Goal: Task Accomplishment & Management: Use online tool/utility

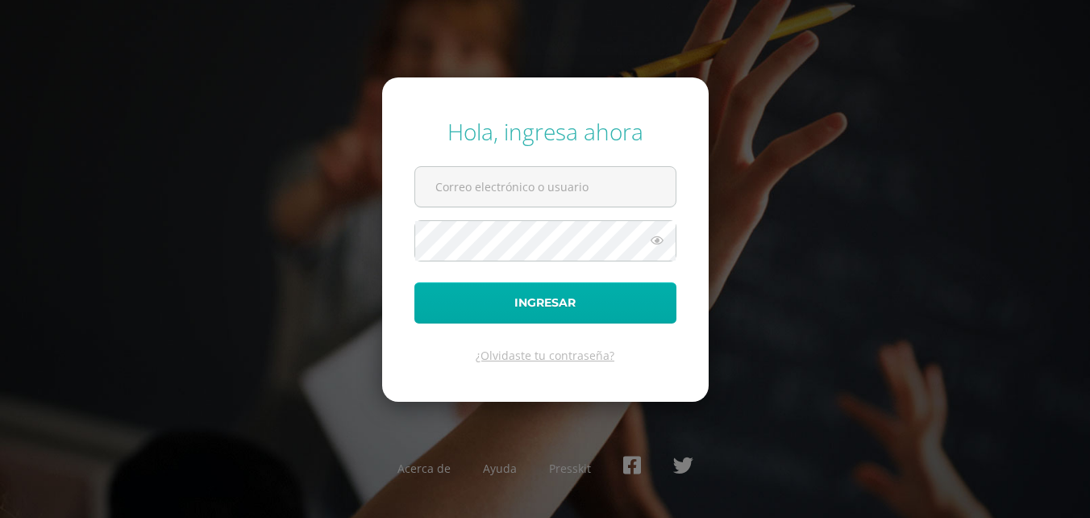
type input "[EMAIL_ADDRESS][DOMAIN_NAME]"
click at [541, 305] on button "Ingresar" at bounding box center [545, 302] width 262 height 41
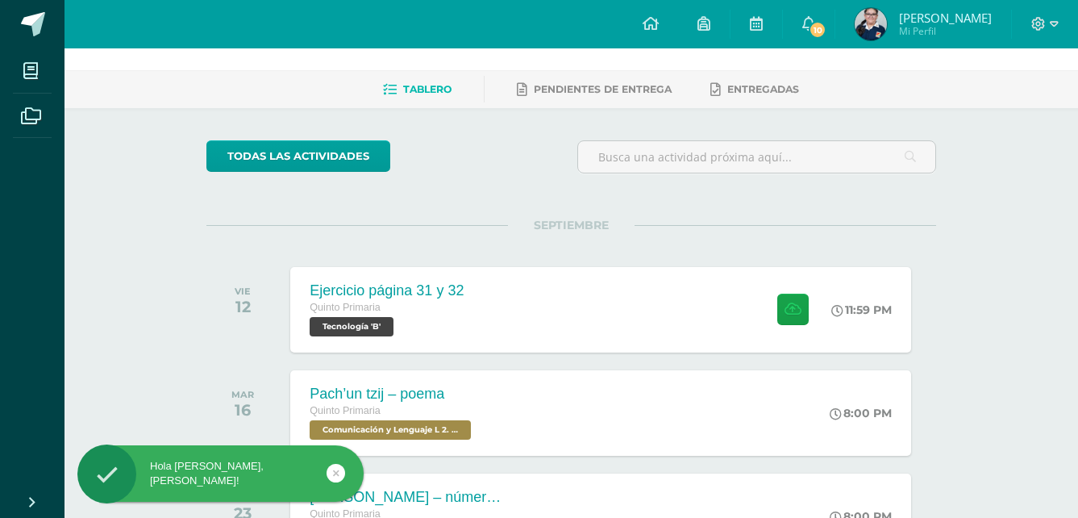
scroll to position [81, 0]
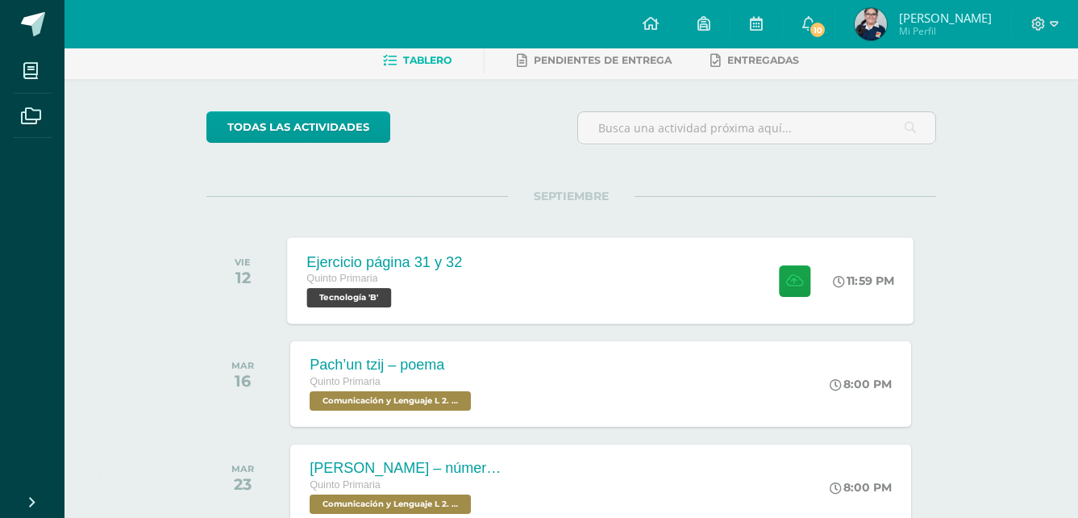
click at [794, 300] on div at bounding box center [791, 280] width 79 height 86
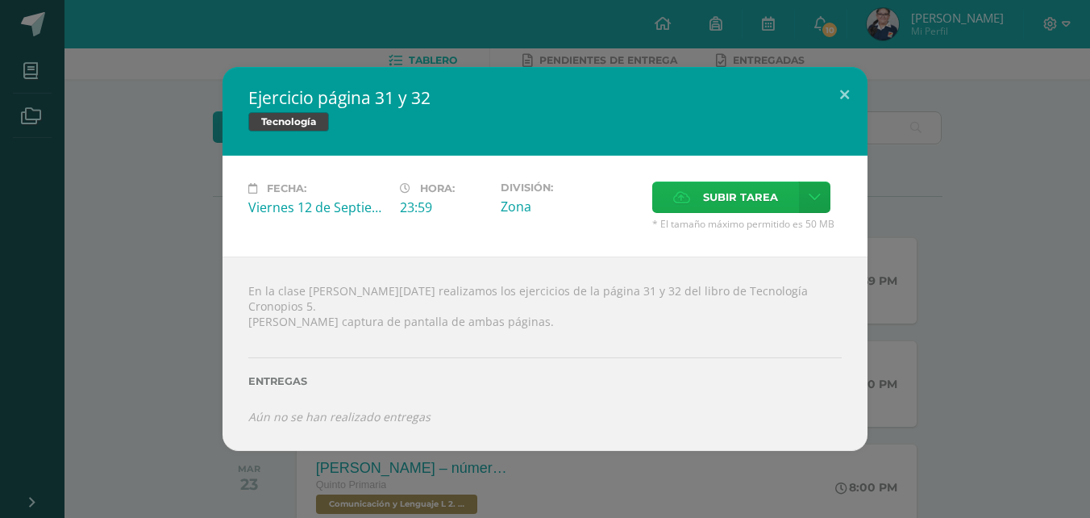
click at [706, 198] on span "Subir tarea" at bounding box center [740, 197] width 75 height 30
click at [0, 0] on input "Subir tarea" at bounding box center [0, 0] width 0 height 0
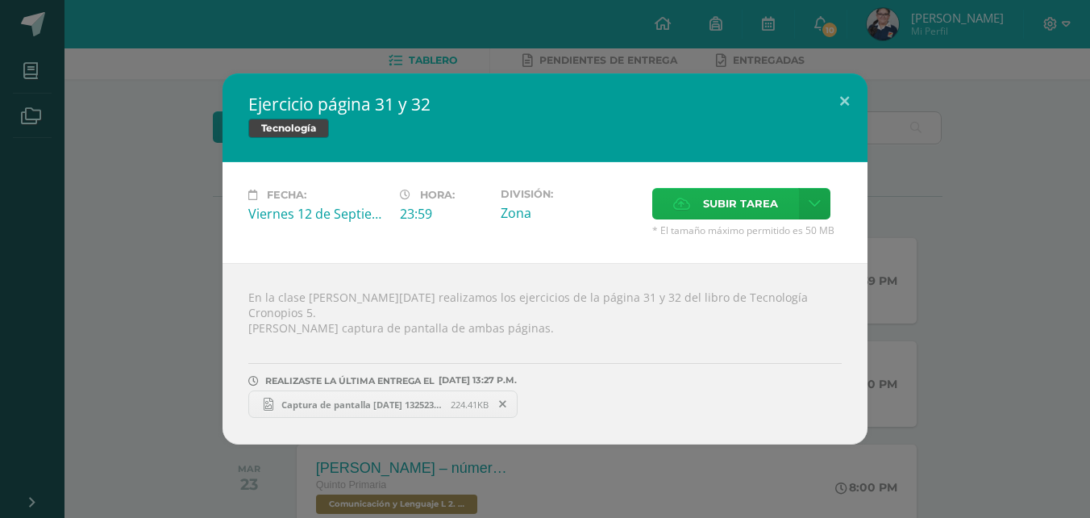
click at [702, 207] on label "Subir tarea" at bounding box center [725, 203] width 147 height 31
click at [0, 0] on input "Subir tarea" at bounding box center [0, 0] width 0 height 0
click at [691, 219] on label "Subir tarea" at bounding box center [725, 203] width 147 height 31
click at [0, 0] on input "Subir tarea" at bounding box center [0, 0] width 0 height 0
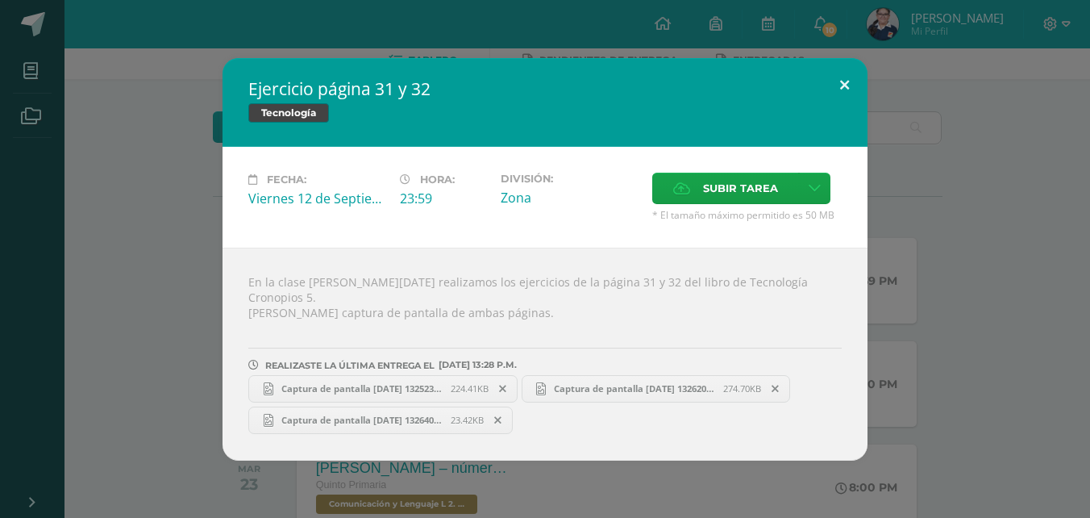
click at [845, 100] on button at bounding box center [845, 85] width 46 height 55
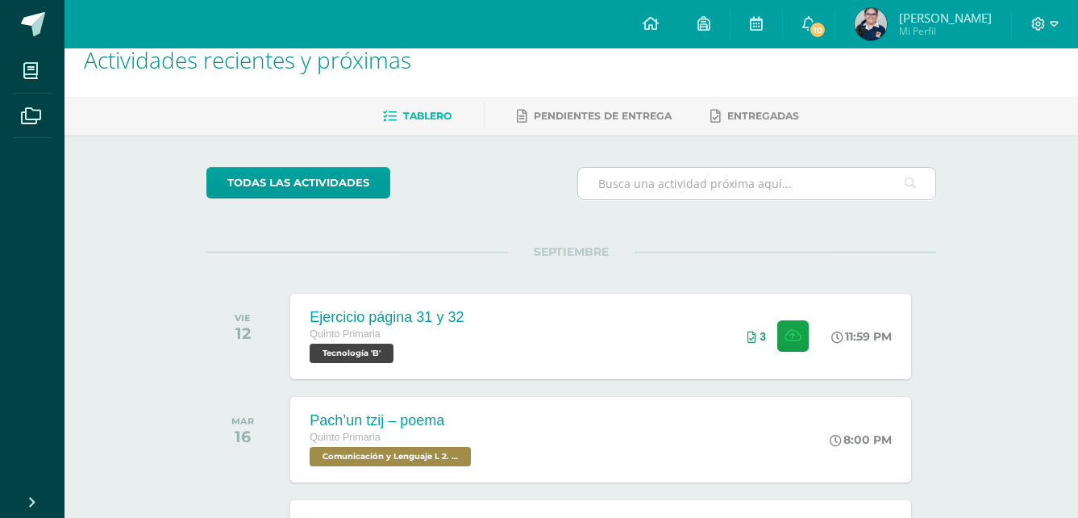
scroll to position [23, 0]
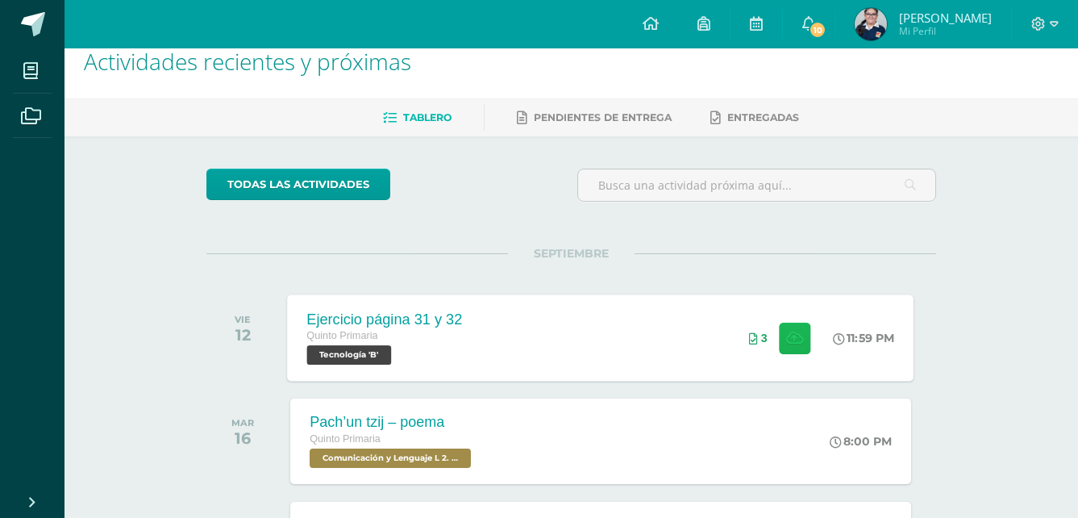
click at [790, 337] on icon at bounding box center [794, 338] width 17 height 14
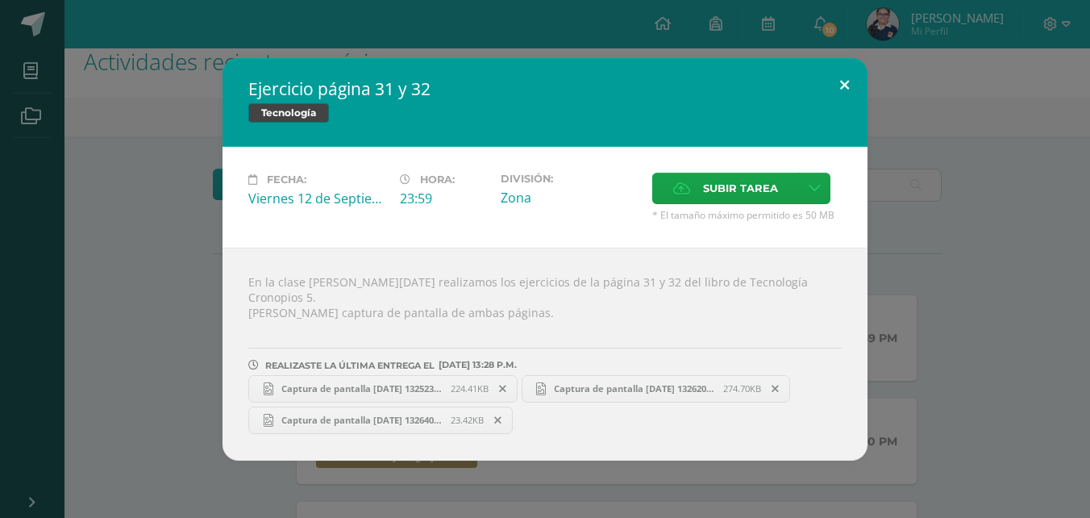
click at [838, 106] on button at bounding box center [845, 85] width 46 height 55
